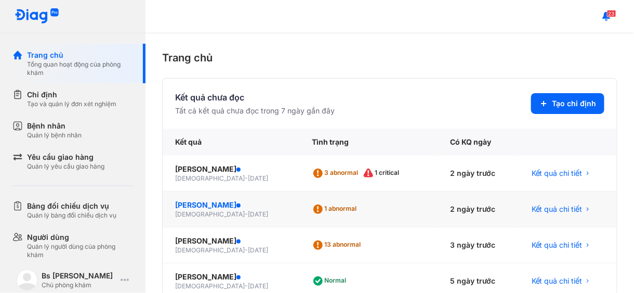
scroll to position [52, 0]
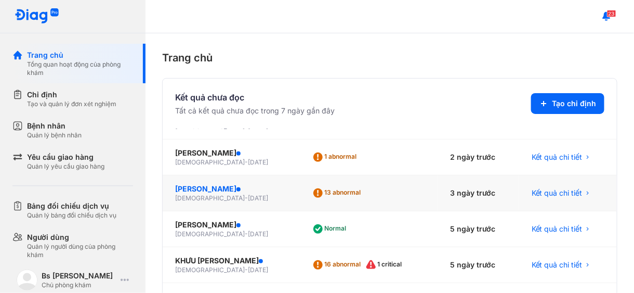
click at [223, 188] on div "[PERSON_NAME]" at bounding box center [231, 189] width 112 height 10
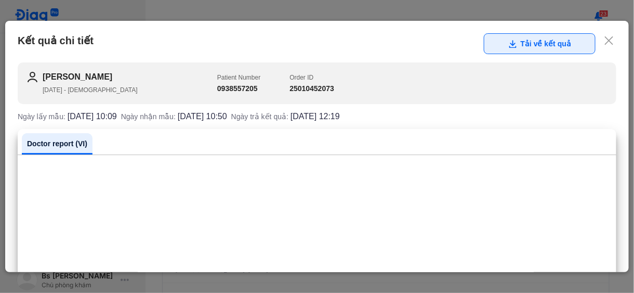
click at [536, 43] on button "Tải về kết quả" at bounding box center [540, 43] width 112 height 21
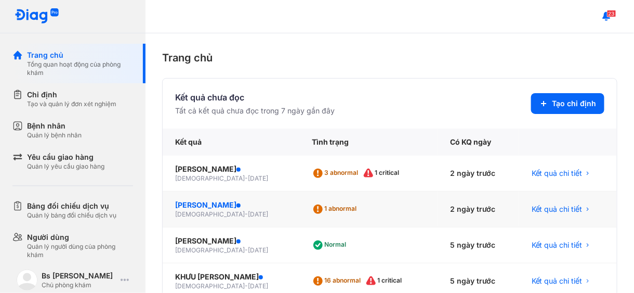
click at [212, 207] on div "[PERSON_NAME]" at bounding box center [231, 205] width 112 height 10
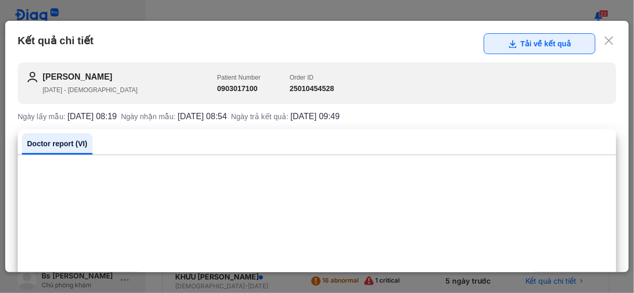
click at [550, 46] on button "Tải về kết quả" at bounding box center [540, 43] width 112 height 21
click at [514, 43] on button "Tải về kết quả" at bounding box center [540, 43] width 112 height 21
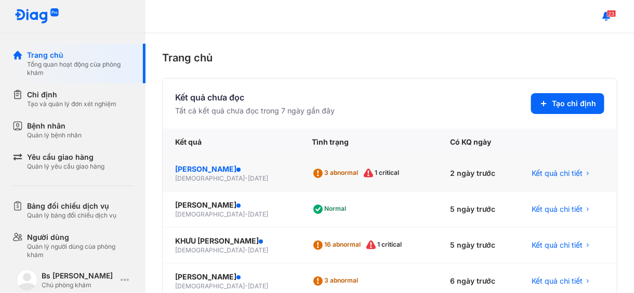
click at [203, 167] on div "[PERSON_NAME]" at bounding box center [231, 169] width 112 height 10
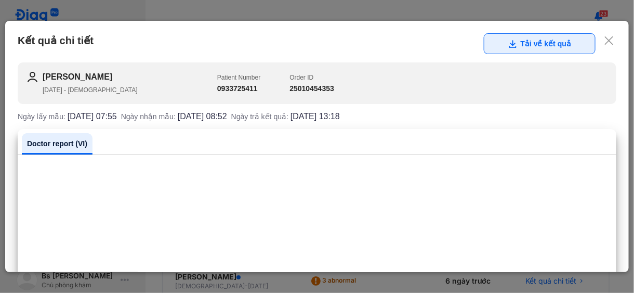
click at [534, 41] on button "Tải về kết quả" at bounding box center [540, 43] width 112 height 21
